Goal: Transaction & Acquisition: Subscribe to service/newsletter

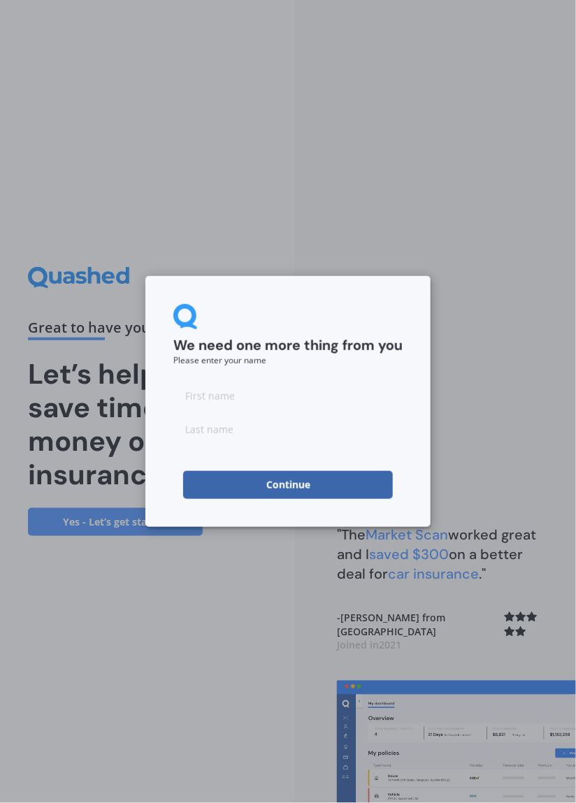
click at [254, 493] on button "Continue" at bounding box center [288, 485] width 210 height 28
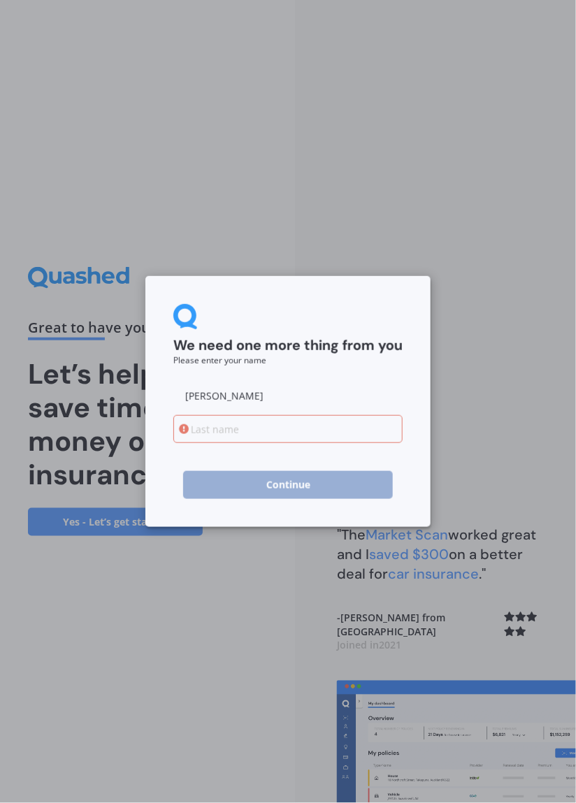
type input "[PERSON_NAME]"
click at [201, 427] on input at bounding box center [287, 429] width 229 height 28
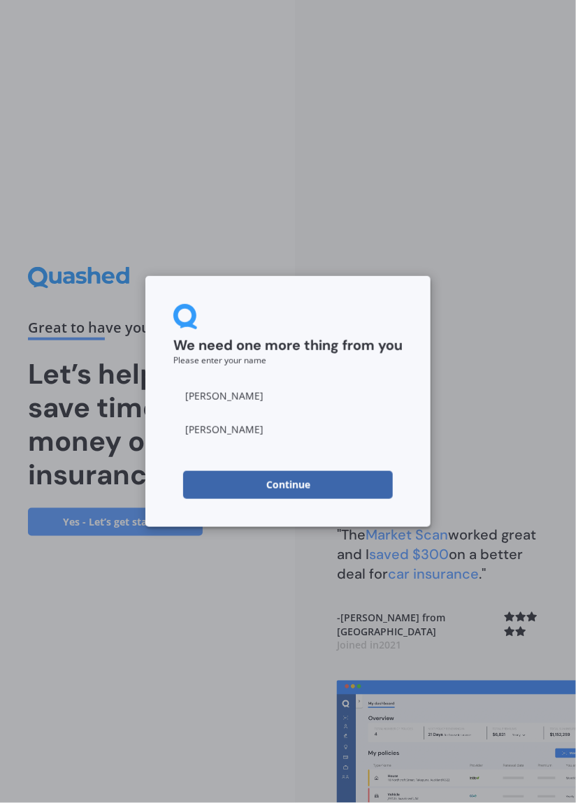
type input "[PERSON_NAME]"
click at [270, 485] on button "Continue" at bounding box center [288, 485] width 210 height 28
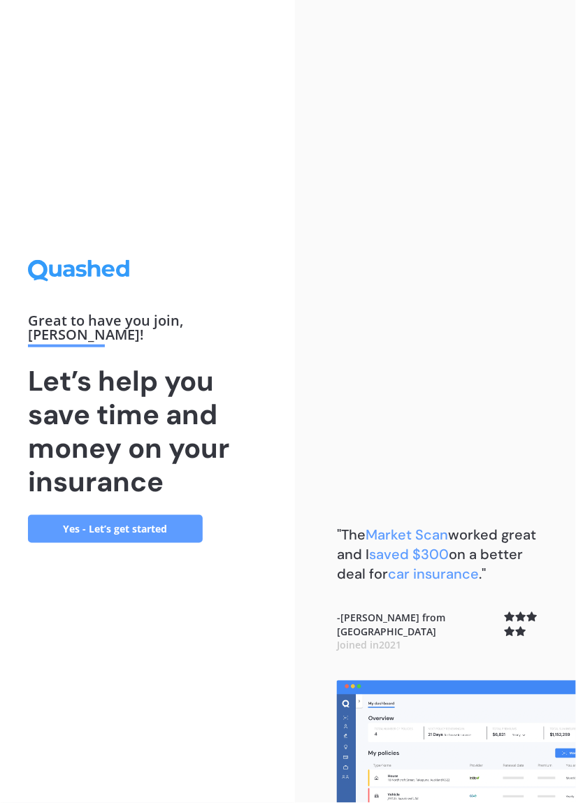
click at [85, 543] on link "Yes - Let’s get started" at bounding box center [115, 529] width 175 height 28
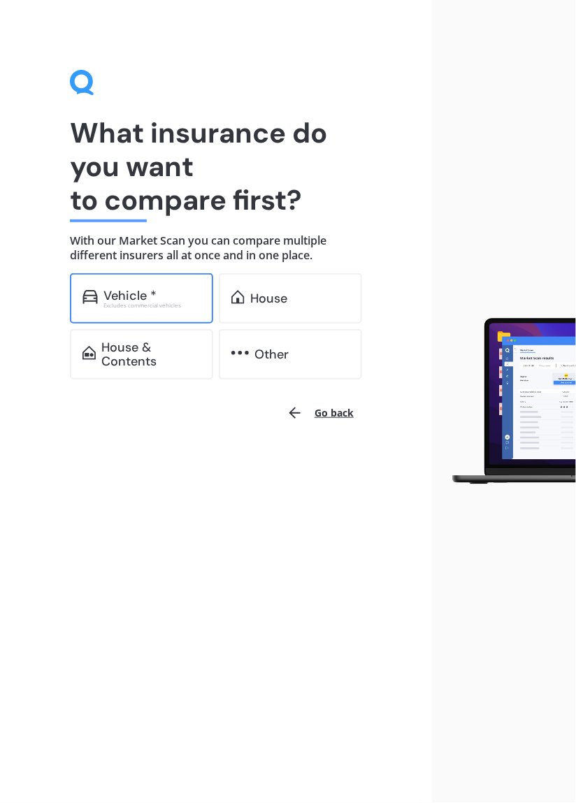
click at [125, 303] on div "Excludes commercial vehicles" at bounding box center [151, 306] width 97 height 6
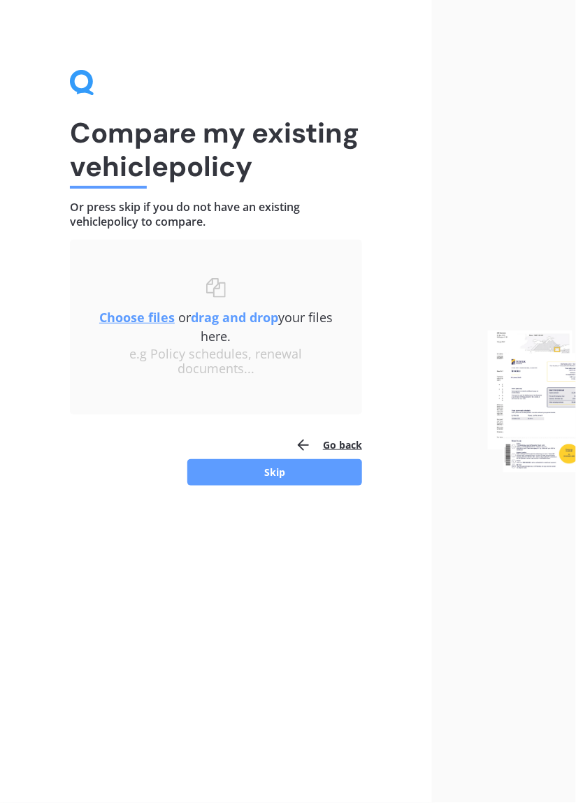
click at [345, 444] on button "Go back" at bounding box center [328, 445] width 67 height 28
